Goal: Task Accomplishment & Management: Use online tool/utility

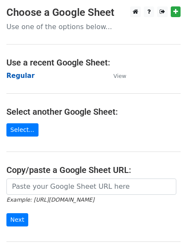
click at [24, 77] on strong "Regular" at bounding box center [20, 76] width 28 height 8
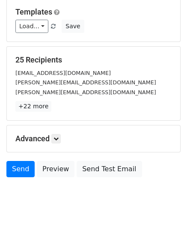
click at [59, 126] on div "Advanced Tracking Track Opens UTM Codes Track Clicks Filters Only include sprea…" at bounding box center [93, 138] width 173 height 27
click at [57, 134] on link at bounding box center [55, 138] width 9 height 9
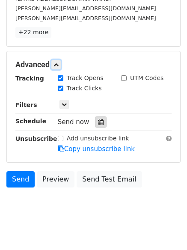
scroll to position [157, 0]
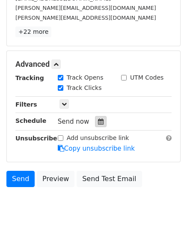
click at [97, 125] on div at bounding box center [101, 121] width 12 height 11
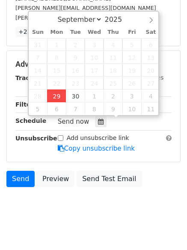
type input "2025-09-29 12:39"
type input "39"
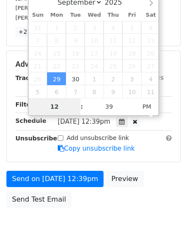
scroll to position [153, 0]
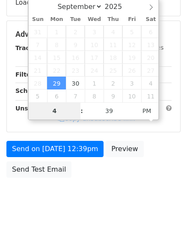
type input "4"
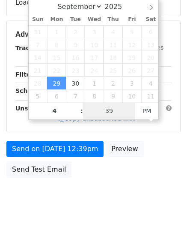
type input "2025-09-29 16:39"
type input "04"
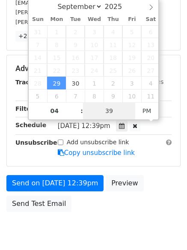
type input "1"
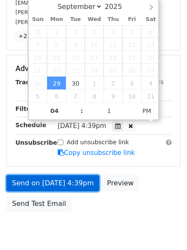
type input "2025-09-29 16:01"
click at [52, 179] on link "Send on Sep 29 at 4:39pm" at bounding box center [52, 183] width 93 height 16
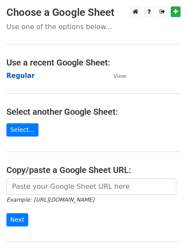
click at [21, 75] on strong "Regular" at bounding box center [20, 76] width 28 height 8
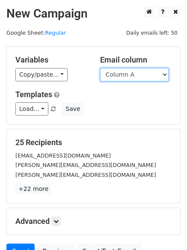
click at [122, 76] on select "Column A Column B Column C Column D Column E Column F" at bounding box center [134, 74] width 68 height 13
select select "Column B"
click at [100, 68] on select "Column A Column B Column C Column D Column E Column F" at bounding box center [134, 74] width 68 height 13
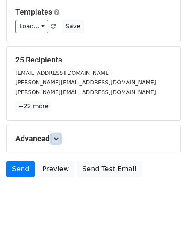
click at [56, 136] on icon at bounding box center [55, 138] width 5 height 5
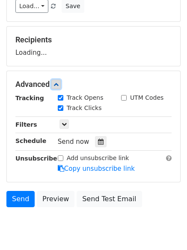
scroll to position [129, 0]
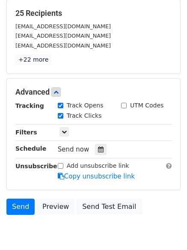
click at [89, 149] on div "Send now" at bounding box center [108, 150] width 101 height 12
click at [98, 147] on icon at bounding box center [101, 149] width 6 height 6
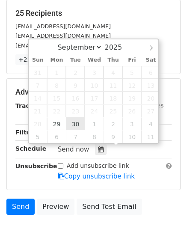
type input "2025-09-30 12:00"
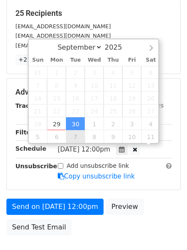
scroll to position [0, 0]
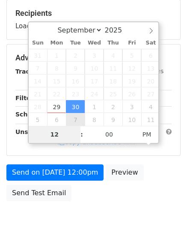
type input "5"
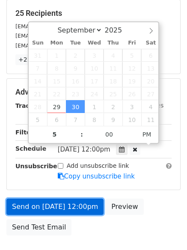
type input "2025-09-30 17:00"
click at [66, 202] on link "Send on Sep 30 at 12:00pm" at bounding box center [54, 207] width 97 height 16
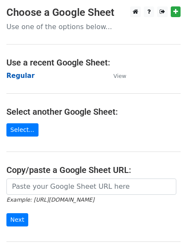
click at [17, 72] on strong "Regular" at bounding box center [20, 76] width 28 height 8
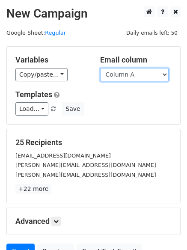
click at [144, 76] on select "Column A Column B Column C Column D Column E Column F" at bounding box center [134, 74] width 68 height 13
select select "Column C"
click at [100, 68] on select "Column A Column B Column C Column D Column E Column F" at bounding box center [134, 74] width 68 height 13
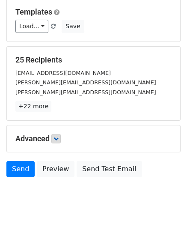
click at [63, 137] on h5 "Advanced" at bounding box center [93, 138] width 156 height 9
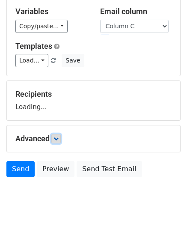
click at [61, 137] on link at bounding box center [55, 138] width 9 height 9
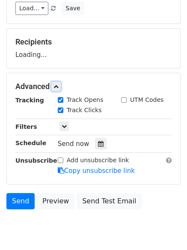
scroll to position [132, 0]
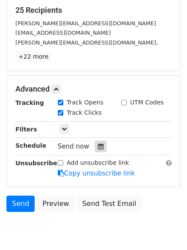
click at [101, 142] on div at bounding box center [101, 146] width 12 height 11
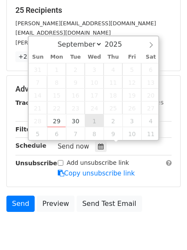
type input "2025-10-01 12:00"
select select "9"
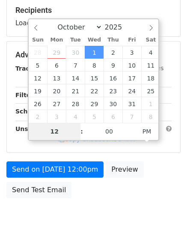
type input "6"
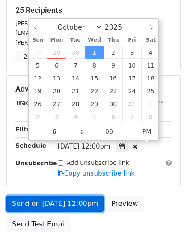
type input "2025-10-01 18:00"
click at [63, 202] on link "Send on Oct 1 at 12:00pm" at bounding box center [54, 204] width 97 height 16
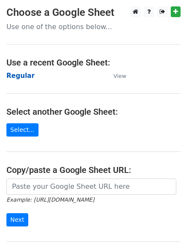
click at [20, 76] on strong "Regular" at bounding box center [20, 76] width 28 height 8
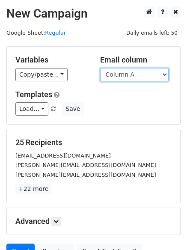
click at [127, 78] on select "Column A Column B Column C Column D Column E Column F" at bounding box center [134, 74] width 68 height 13
select select "Column D"
click at [100, 68] on select "Column A Column B Column C Column D Column E Column F" at bounding box center [134, 74] width 68 height 13
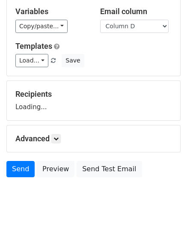
scroll to position [83, 0]
drag, startPoint x: 56, startPoint y: 132, endPoint x: 60, endPoint y: 133, distance: 4.4
click at [59, 133] on div "Advanced Tracking Track Opens UTM Codes Track Clicks Filters Only include sprea…" at bounding box center [93, 138] width 173 height 27
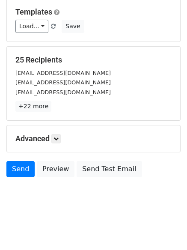
click at [63, 140] on h5 "Advanced" at bounding box center [93, 138] width 156 height 9
click at [59, 137] on icon at bounding box center [55, 138] width 5 height 5
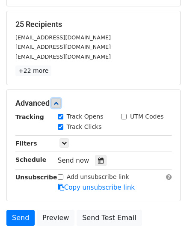
scroll to position [160, 0]
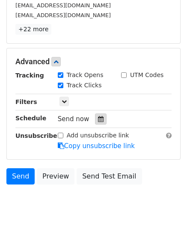
click at [95, 116] on div "Send now" at bounding box center [108, 119] width 101 height 12
click at [98, 116] on icon at bounding box center [101, 119] width 6 height 6
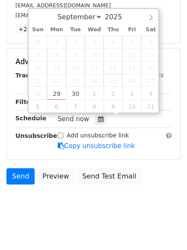
click at [120, 86] on span "25" at bounding box center [113, 80] width 19 height 13
type input "2025-10-02 12:00"
select select "9"
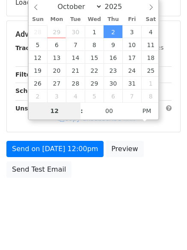
type input "7"
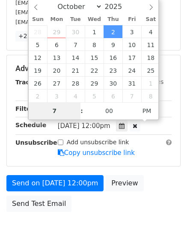
scroll to position [160, 0]
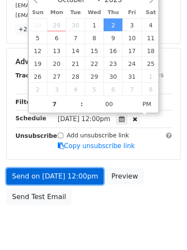
type input "2025-10-02 19:00"
click at [67, 176] on link "Send on Oct 2 at 12:00pm" at bounding box center [54, 176] width 97 height 16
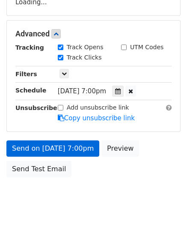
scroll to position [153, 0]
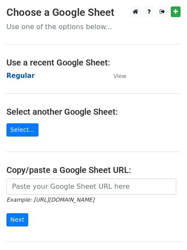
click at [19, 75] on strong "Regular" at bounding box center [20, 76] width 28 height 8
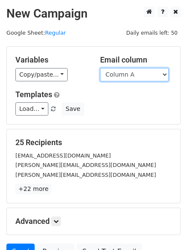
click at [132, 74] on select "Column A Column B Column C Column D Column E Column F" at bounding box center [134, 74] width 68 height 13
select select "Column E"
click at [100, 68] on select "Column A Column B Column C Column D Column E Column F" at bounding box center [134, 74] width 68 height 13
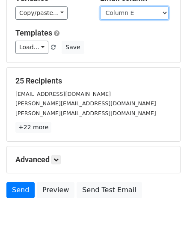
scroll to position [83, 0]
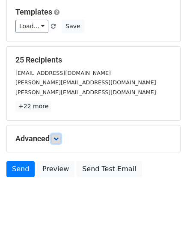
click at [55, 139] on icon at bounding box center [55, 138] width 5 height 5
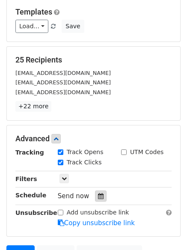
click at [98, 193] on icon at bounding box center [101, 196] width 6 height 6
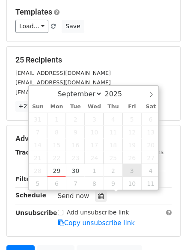
type input "[DATE] 12:00"
select select "9"
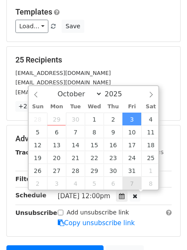
scroll to position [0, 0]
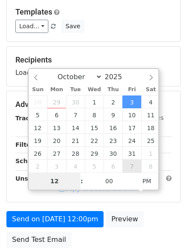
type input "8"
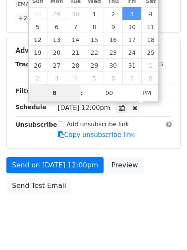
scroll to position [187, 0]
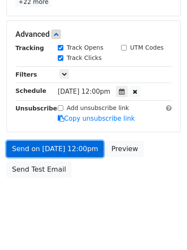
type input "[DATE] 20:00"
click at [51, 144] on link "Send on [DATE] 12:00pm" at bounding box center [54, 149] width 97 height 16
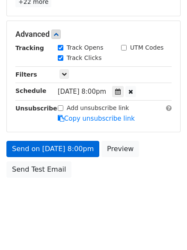
scroll to position [153, 0]
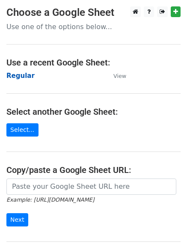
click at [14, 73] on strong "Regular" at bounding box center [20, 76] width 28 height 8
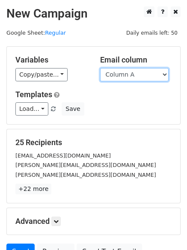
click at [142, 74] on select "Column A Column B Column C Column D Column E Column F" at bounding box center [134, 74] width 68 height 13
select select "Column F"
click at [100, 68] on select "Column A Column B Column C Column D Column E Column F" at bounding box center [134, 74] width 68 height 13
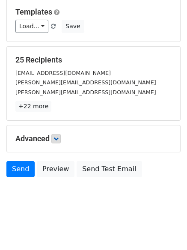
click at [54, 133] on div "Advanced Tracking Track Opens UTM Codes Track Clicks Filters Only include sprea…" at bounding box center [93, 138] width 173 height 27
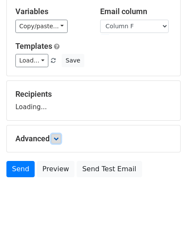
click at [55, 136] on icon at bounding box center [55, 138] width 5 height 5
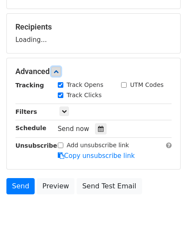
scroll to position [132, 0]
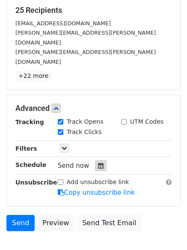
click at [98, 163] on icon at bounding box center [101, 166] width 6 height 6
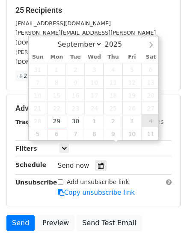
type input "2025-10-04 12:00"
select select "9"
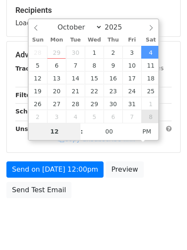
type input "9"
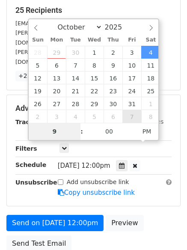
scroll to position [187, 0]
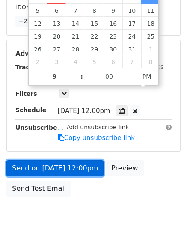
type input "2025-10-04 21:00"
click at [47, 160] on link "Send on Oct 4 at 12:00pm" at bounding box center [54, 168] width 97 height 16
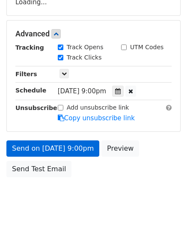
scroll to position [153, 0]
